Goal: Task Accomplishment & Management: Manage account settings

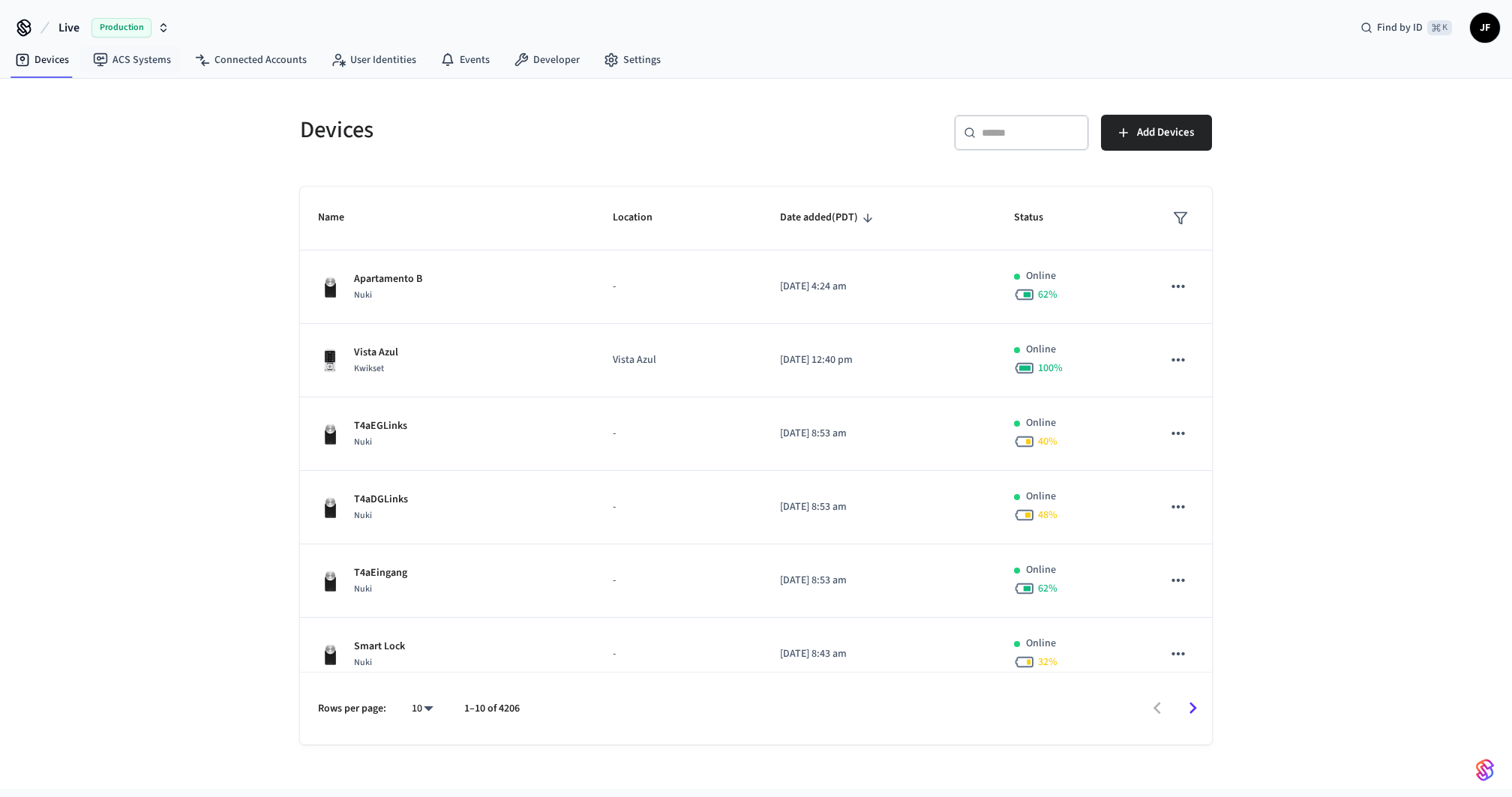
click at [82, 25] on button "Live Production" at bounding box center [114, 28] width 120 height 32
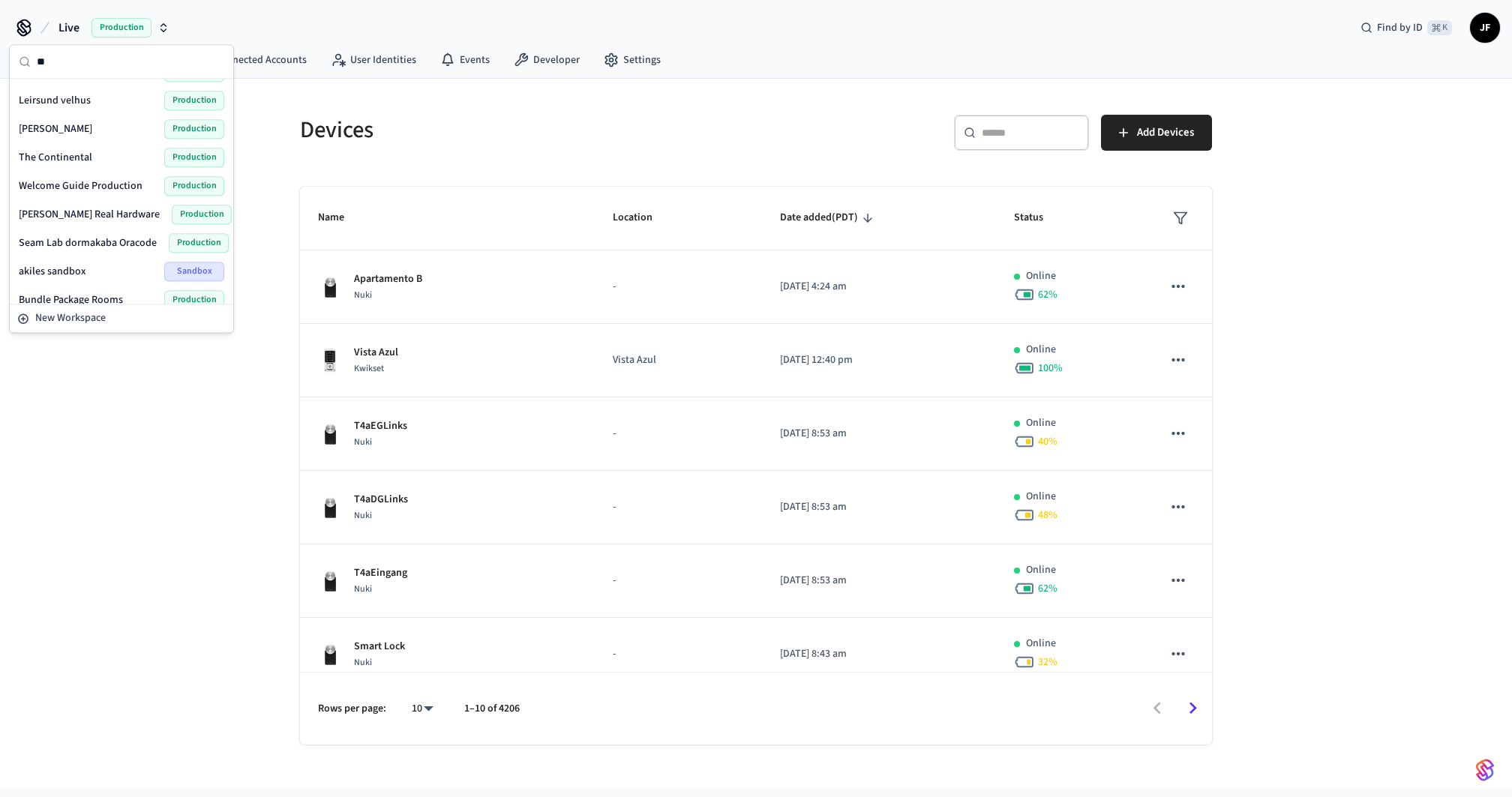
type input "*"
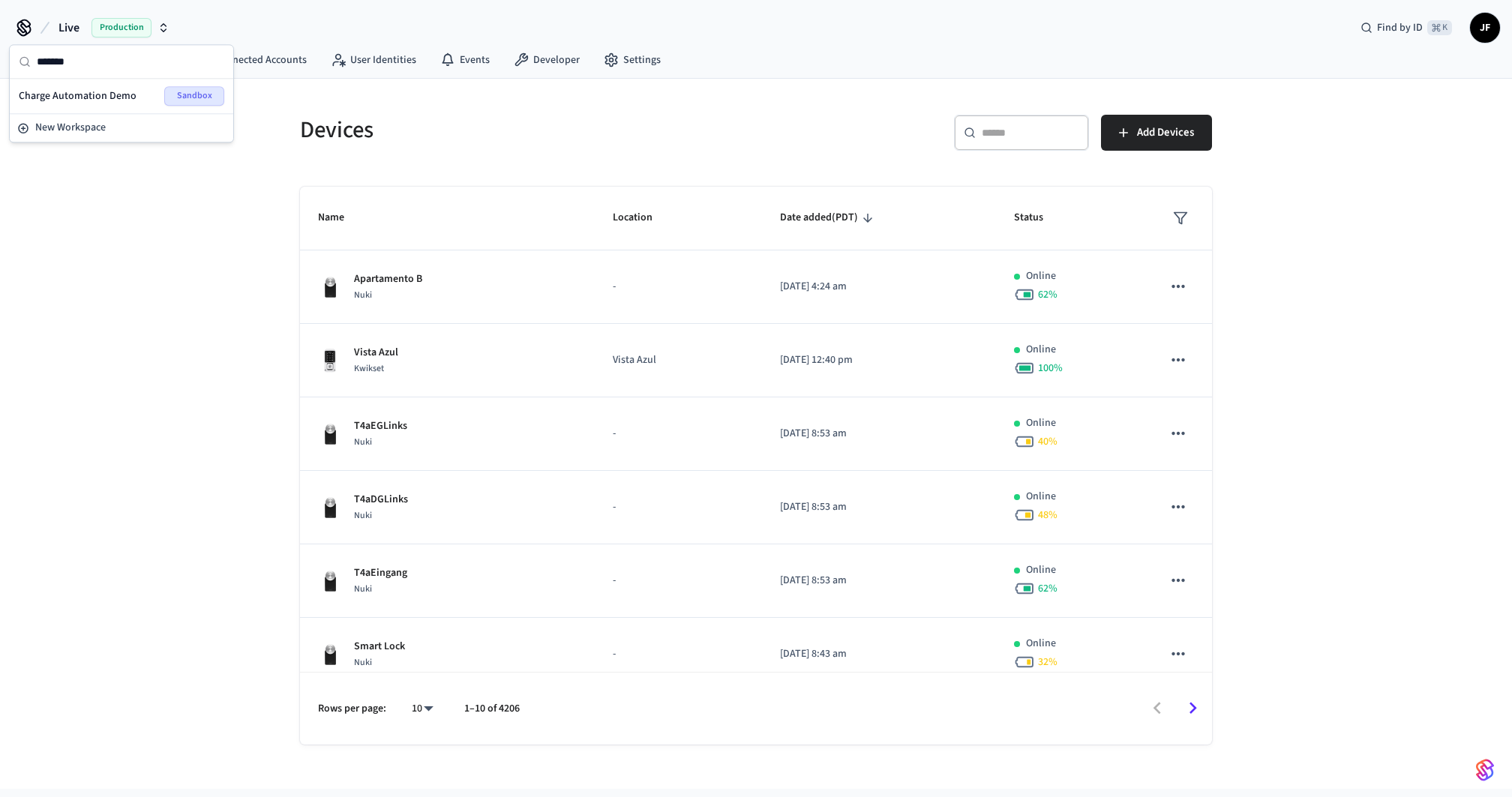
type input "******"
click at [80, 102] on span "Charge Automation Demo" at bounding box center [77, 95] width 118 height 15
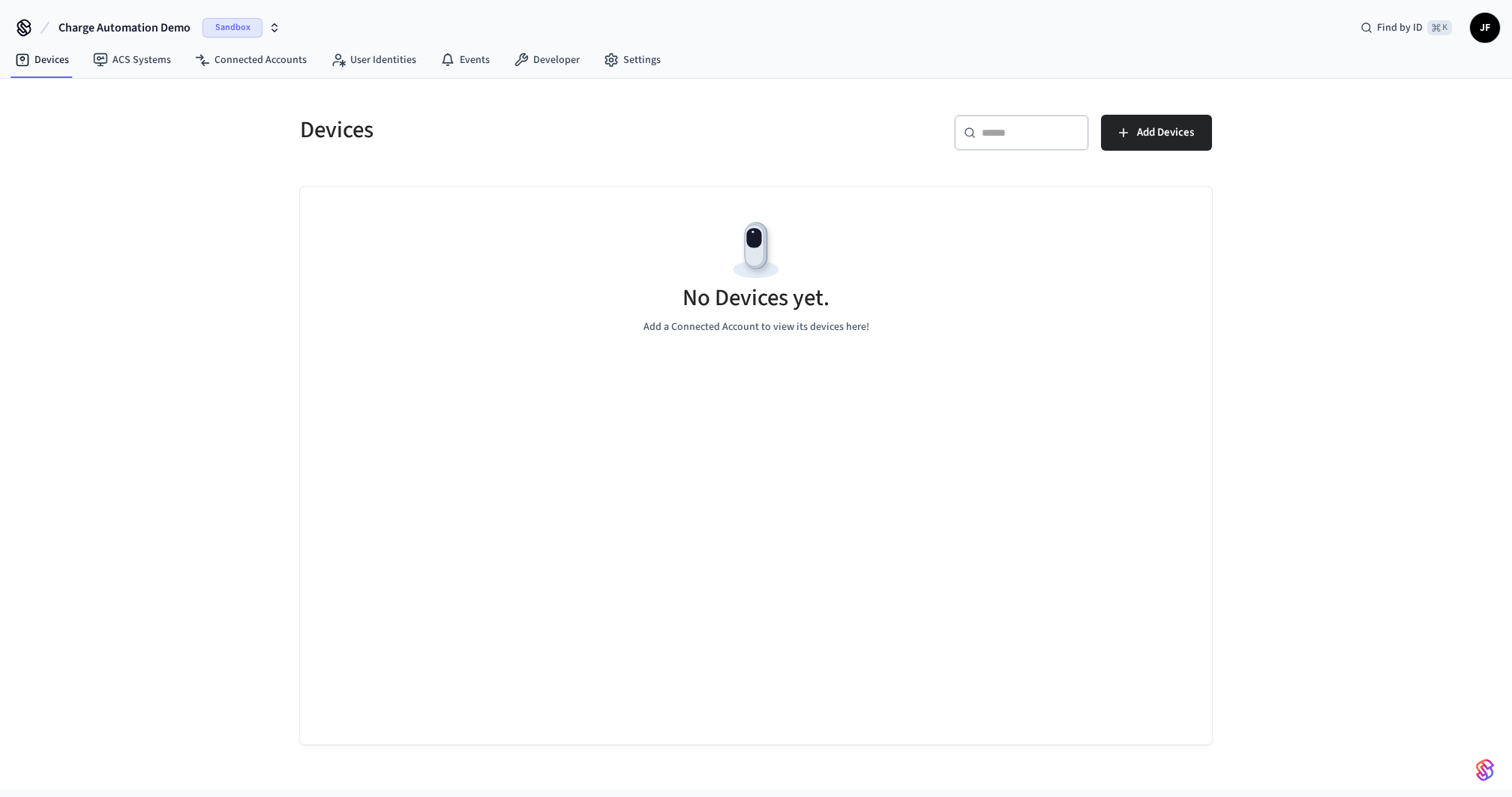
click at [706, 101] on div "Devices" at bounding box center [514, 130] width 465 height 66
click at [548, 61] on link "Developer" at bounding box center [547, 60] width 90 height 27
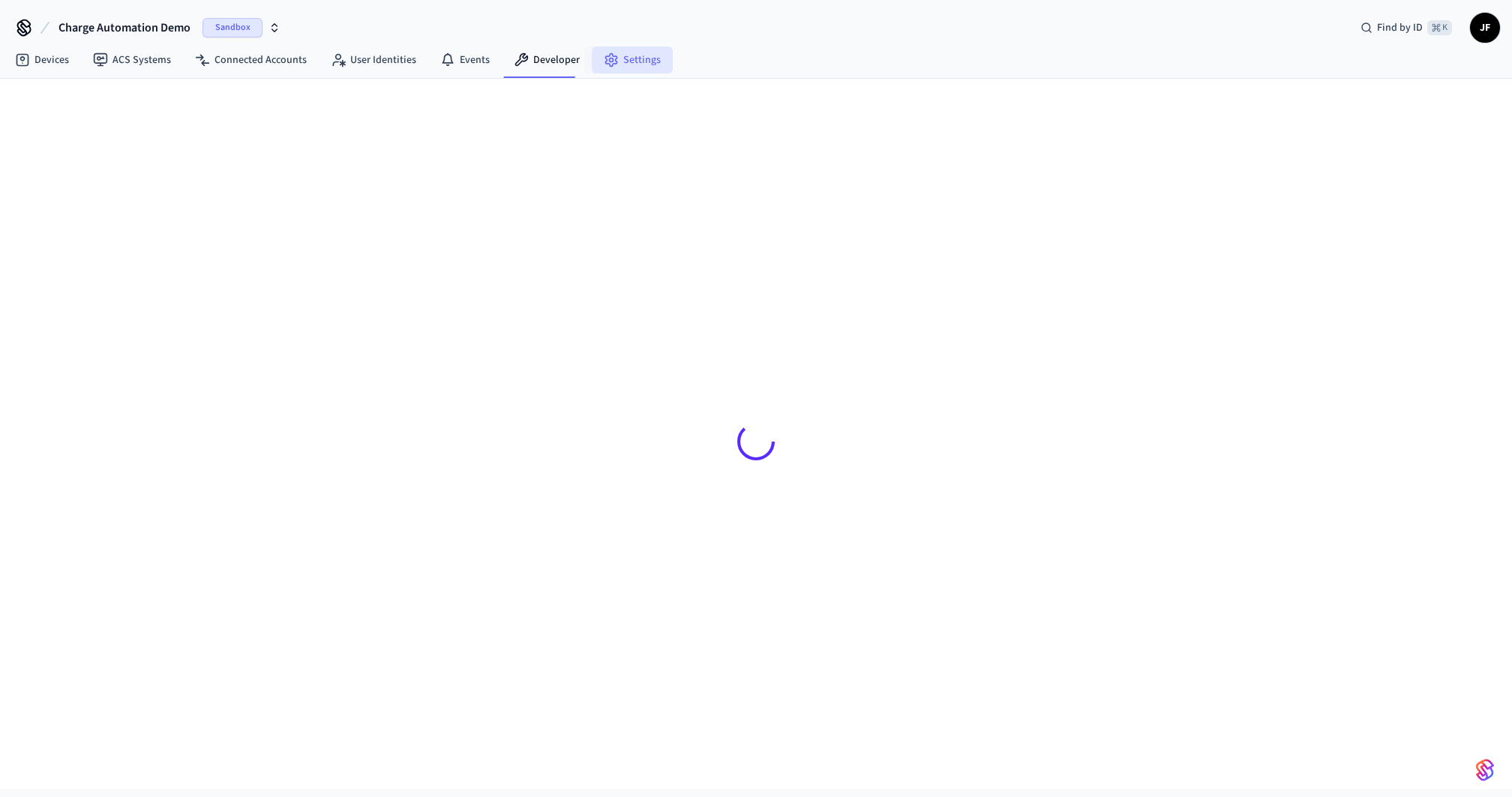
click at [618, 70] on link "Settings" at bounding box center [633, 60] width 81 height 27
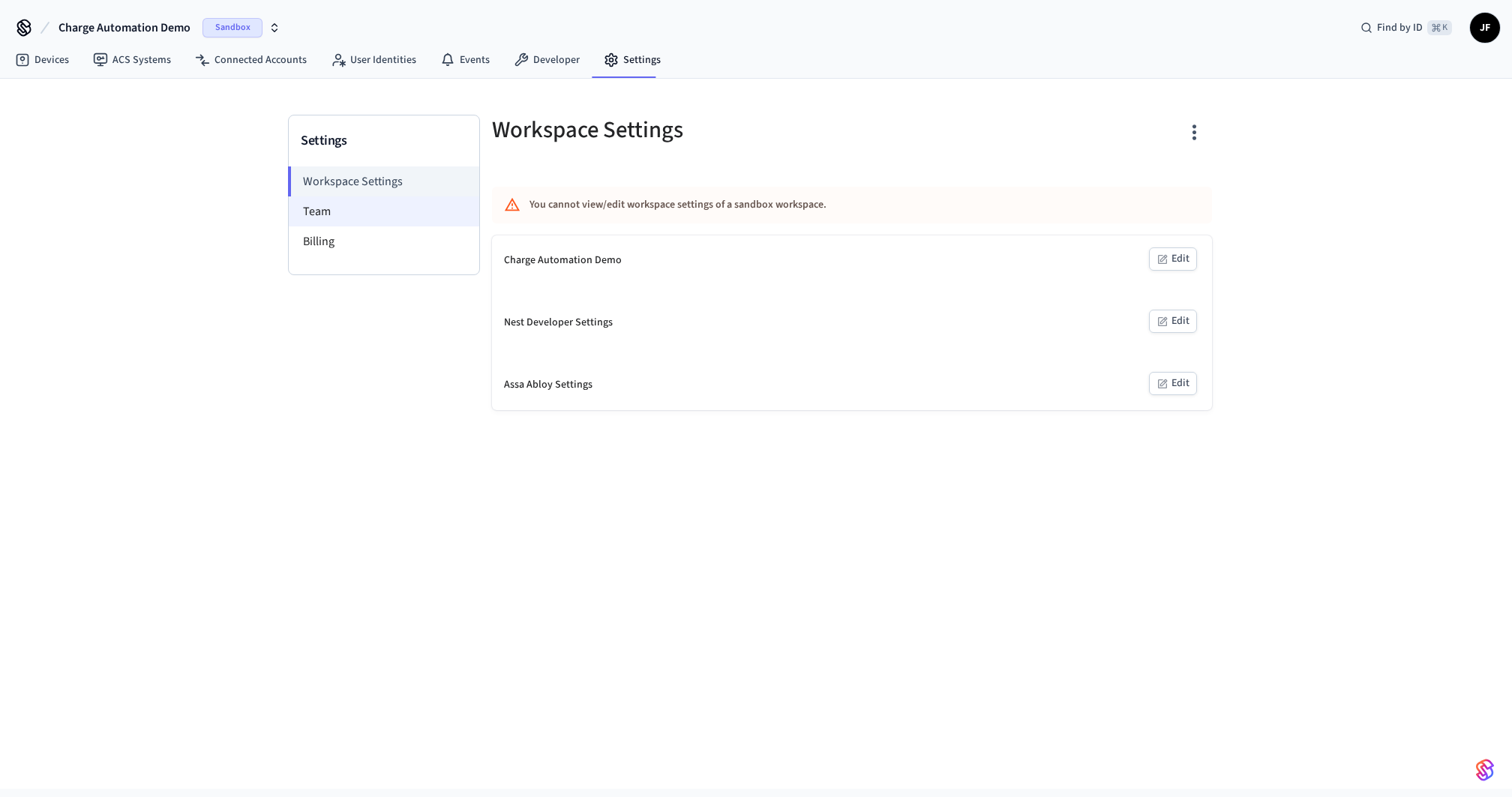
click at [327, 203] on li "Team" at bounding box center [384, 211] width 191 height 30
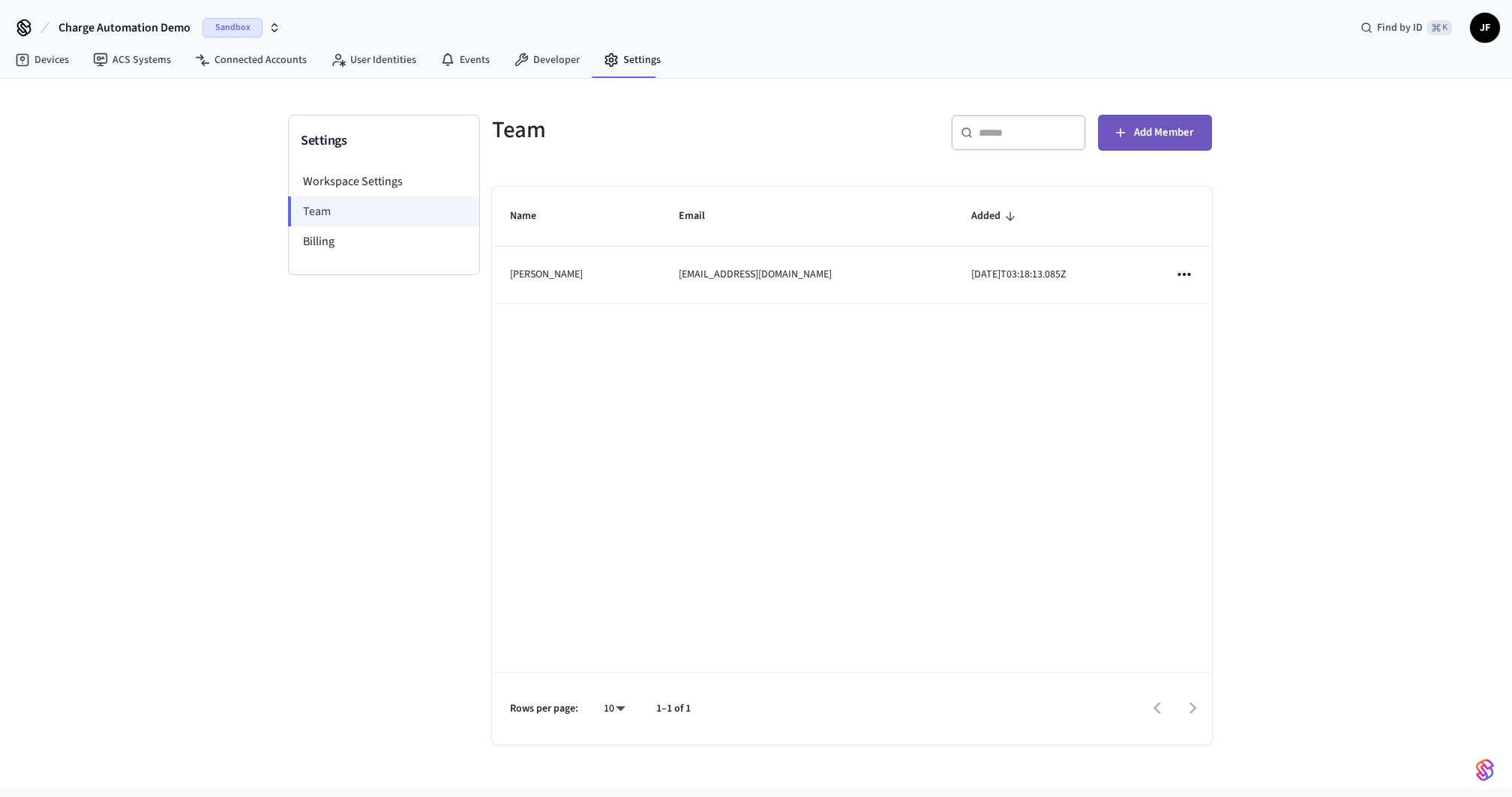
click at [1176, 142] on button "Add Member" at bounding box center [1155, 133] width 114 height 36
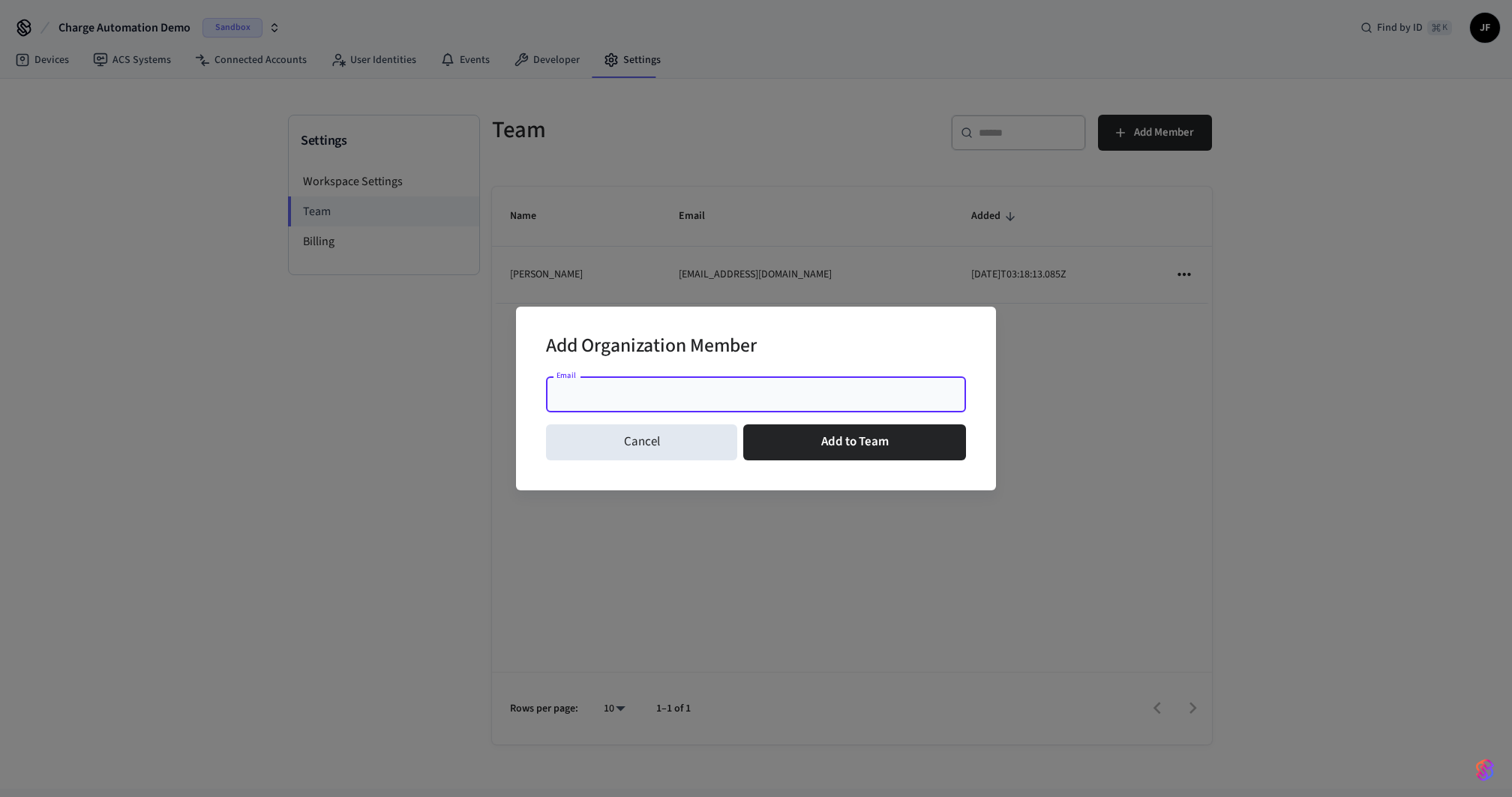
click at [643, 391] on input "Email" at bounding box center [756, 394] width 402 height 15
click at [643, 383] on div "*** Email" at bounding box center [756, 394] width 420 height 36
paste input "**********"
type input "**********"
click at [839, 448] on button "Add to Team" at bounding box center [855, 442] width 223 height 36
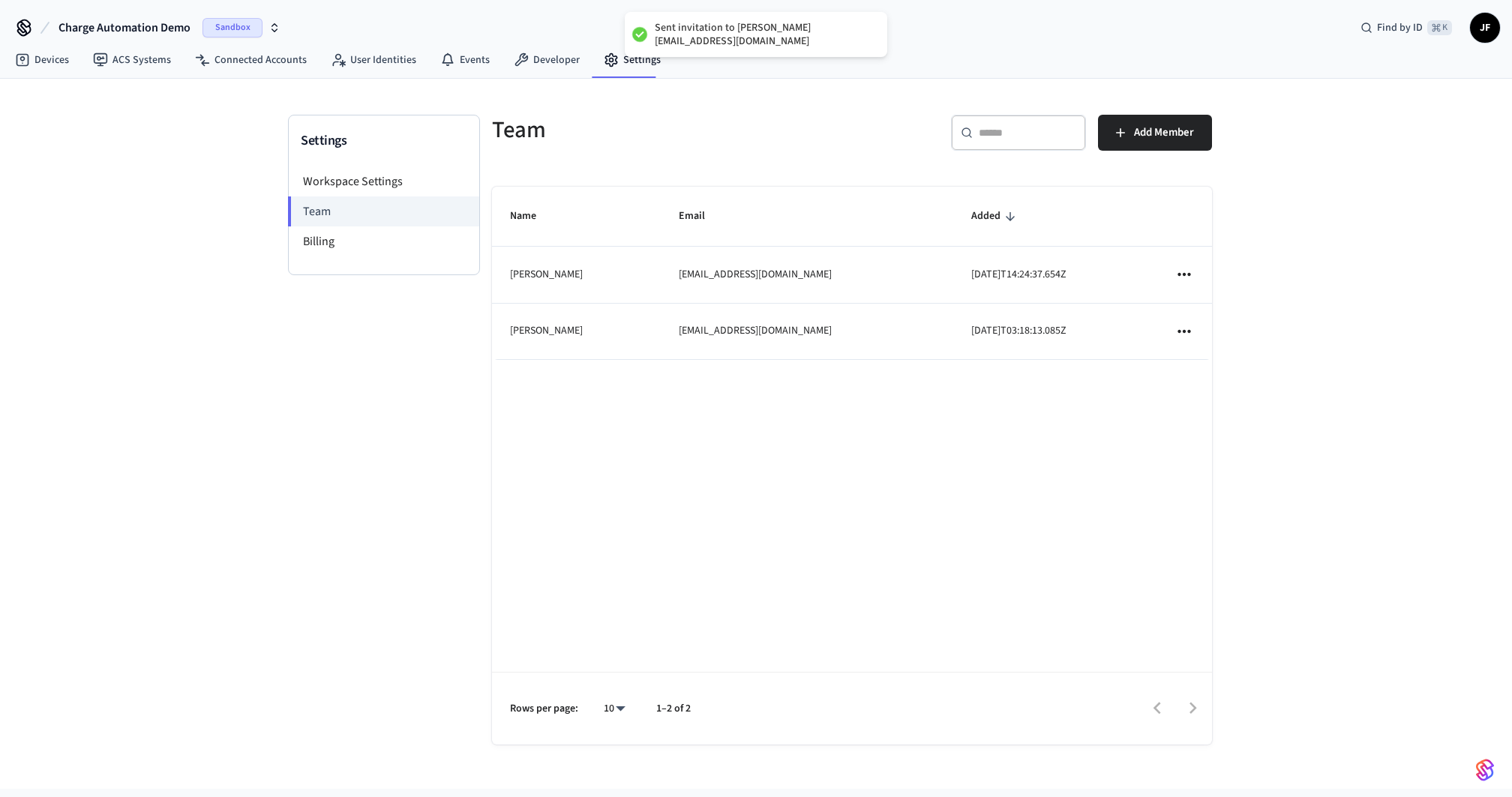
drag, startPoint x: 405, startPoint y: 384, endPoint x: 406, endPoint y: 369, distance: 15.0
click at [405, 384] on div "Settings Workspace Settings Team Billing" at bounding box center [384, 444] width 192 height 660
click at [52, 53] on link "Devices" at bounding box center [42, 60] width 78 height 27
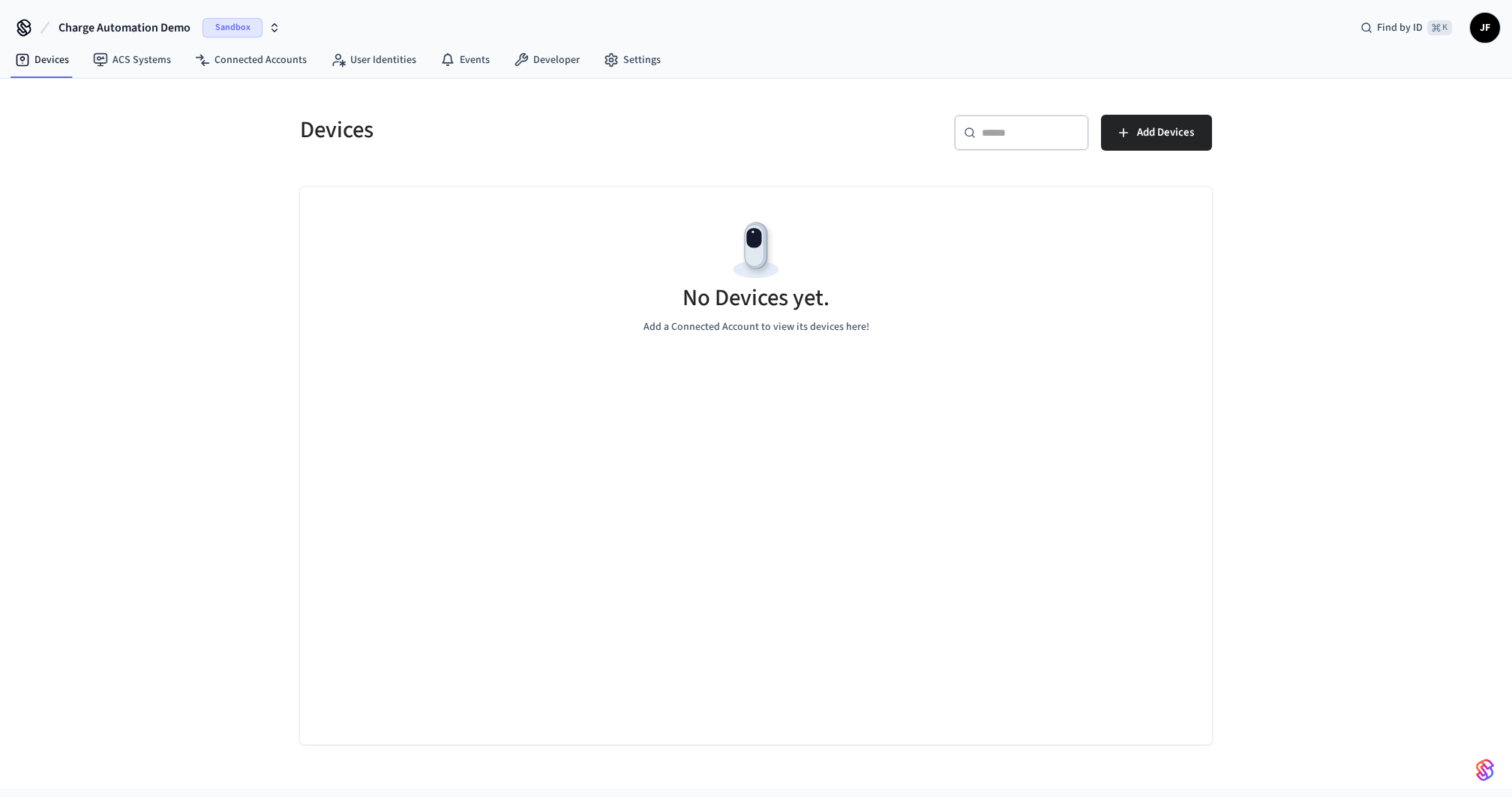
click at [157, 293] on div "Devices ​ ​ Add Devices No Devices yet. Add a Connected Account to view its dev…" at bounding box center [756, 434] width 1512 height 710
click at [177, 255] on div "Devices ​ ​ Add Devices No Devices yet. Add a Connected Account to view its dev…" at bounding box center [756, 434] width 1512 height 710
click at [604, 124] on h5 "Devices" at bounding box center [524, 130] width 447 height 31
drag, startPoint x: 652, startPoint y: 195, endPoint x: 663, endPoint y: 197, distance: 11.2
click at [652, 195] on div "No Devices yet. Add a Connected Account to view its devices here!" at bounding box center [756, 276] width 912 height 178
